Goal: Browse casually

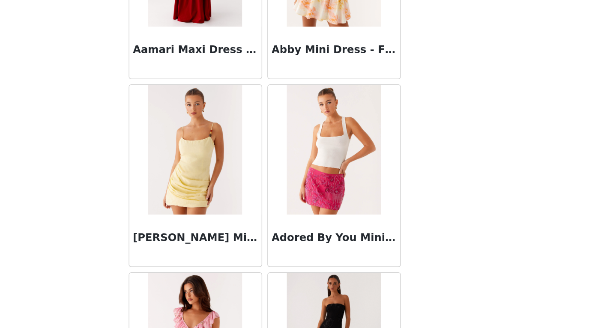
scroll to position [5951, 0]
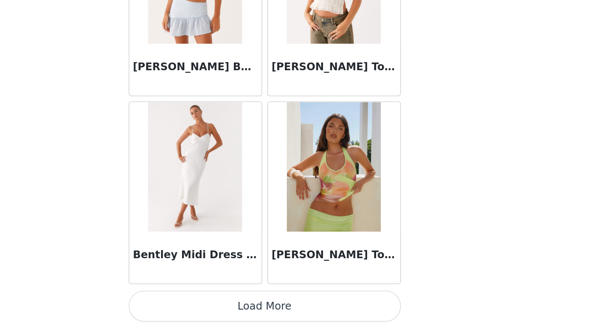
click at [208, 303] on button "Load More" at bounding box center [298, 313] width 180 height 21
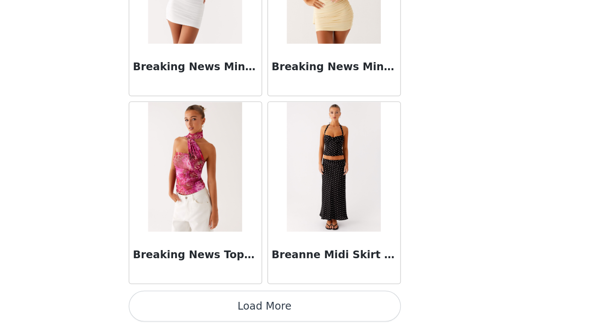
scroll to position [45, 0]
click at [208, 303] on button "Load More" at bounding box center [298, 313] width 180 height 21
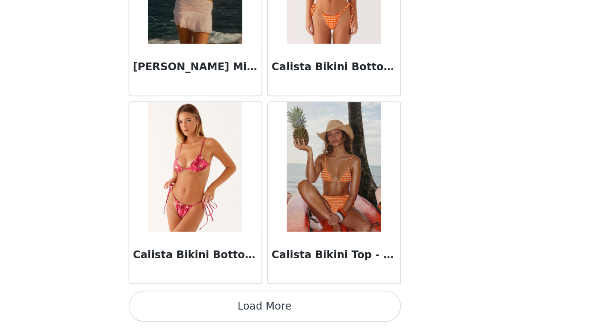
click at [208, 303] on button "Load More" at bounding box center [298, 313] width 180 height 21
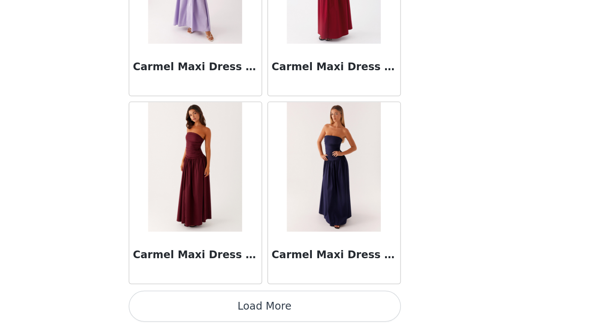
click at [208, 303] on button "Load More" at bounding box center [298, 313] width 180 height 21
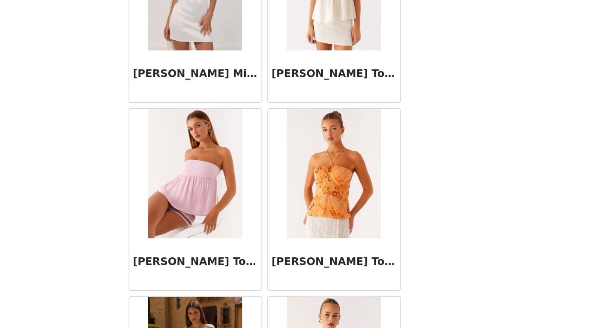
scroll to position [10668, 0]
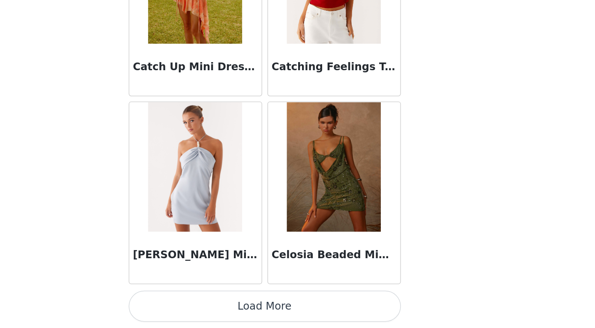
click at [208, 303] on button "Load More" at bounding box center [298, 313] width 180 height 21
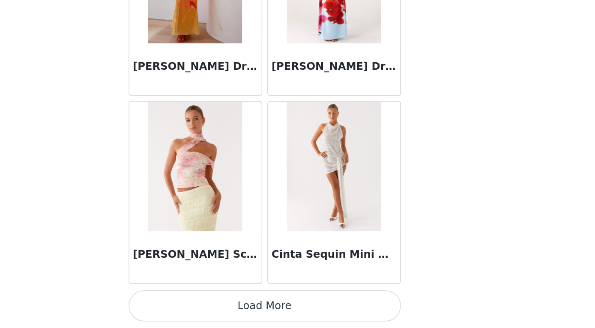
scroll to position [45, 0]
click at [208, 303] on button "Load More" at bounding box center [298, 313] width 180 height 21
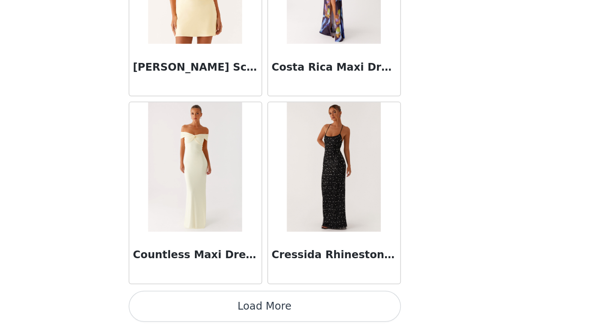
scroll to position [13404, 0]
click at [208, 303] on button "Load More" at bounding box center [298, 313] width 180 height 21
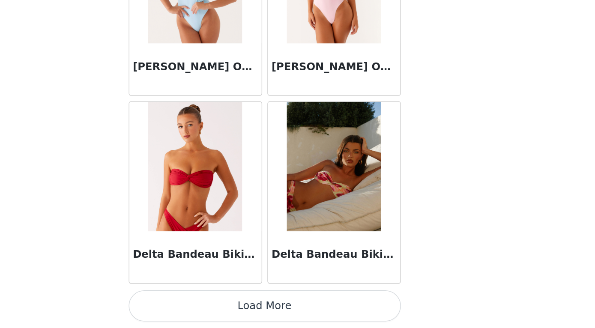
scroll to position [45, 0]
click at [208, 303] on button "Load More" at bounding box center [298, 313] width 180 height 21
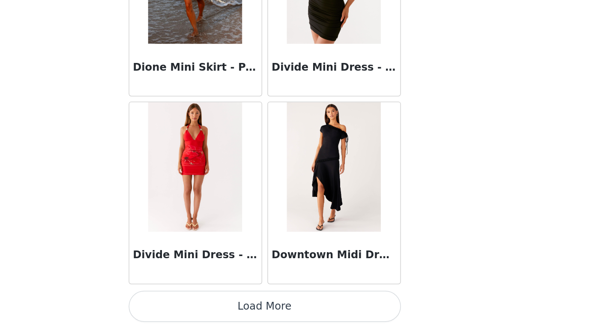
click at [208, 303] on button "Load More" at bounding box center [298, 313] width 180 height 21
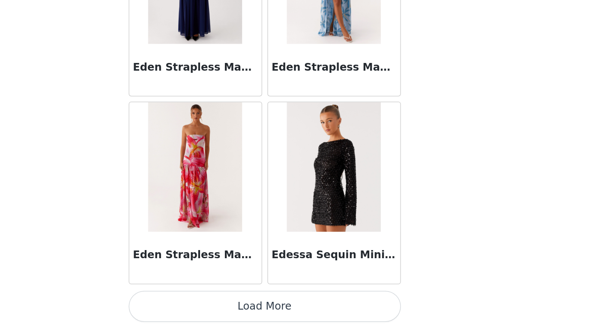
click at [208, 303] on button "Load More" at bounding box center [298, 313] width 180 height 21
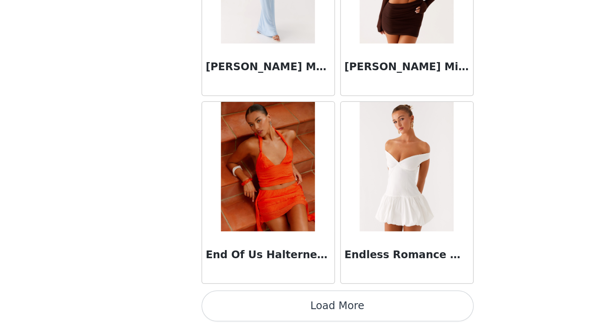
scroll to position [18373, 0]
click at [208, 303] on button "Load More" at bounding box center [298, 313] width 180 height 21
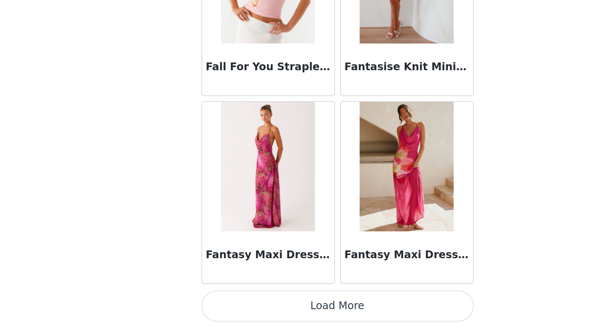
scroll to position [45, 0]
click at [208, 303] on button "Load More" at bounding box center [298, 313] width 180 height 21
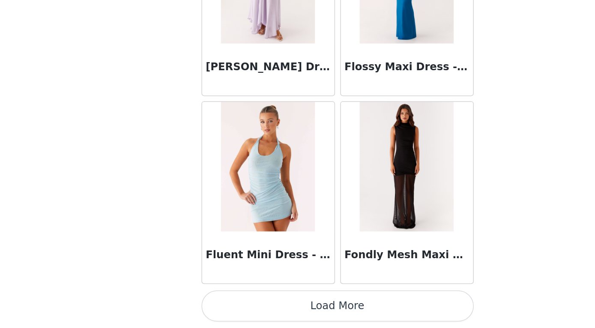
scroll to position [20858, 0]
click at [219, 303] on button "Load More" at bounding box center [298, 313] width 180 height 21
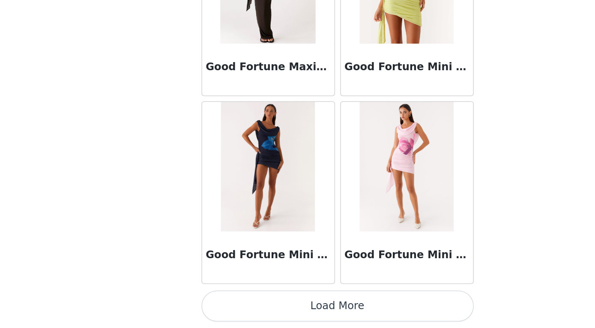
scroll to position [22100, 0]
click at [214, 303] on button "Load More" at bounding box center [298, 313] width 180 height 21
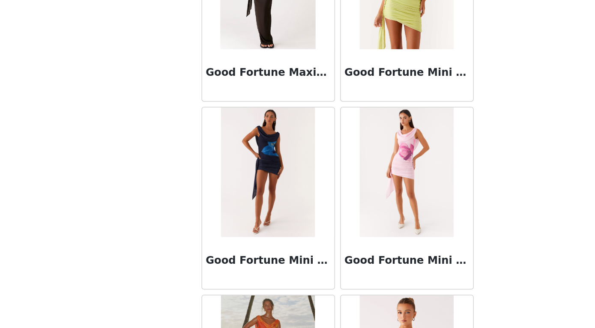
scroll to position [45, 0]
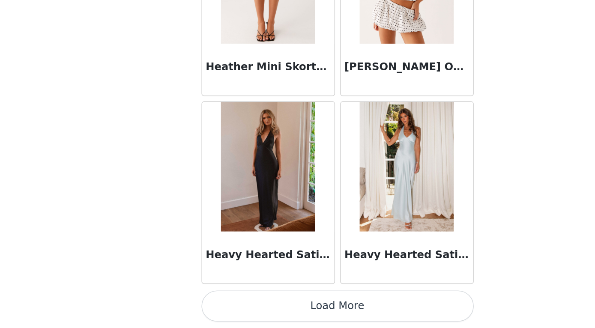
click at [222, 303] on button "Load More" at bounding box center [298, 313] width 180 height 21
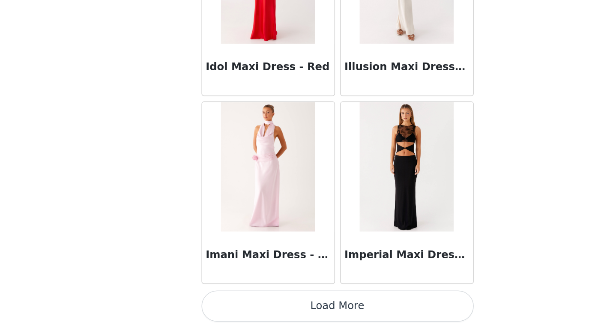
click at [222, 303] on button "Load More" at bounding box center [298, 313] width 180 height 21
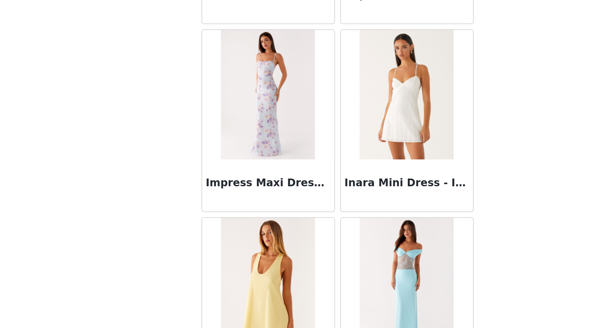
scroll to position [24758, 0]
